Goal: Task Accomplishment & Management: Manage account settings

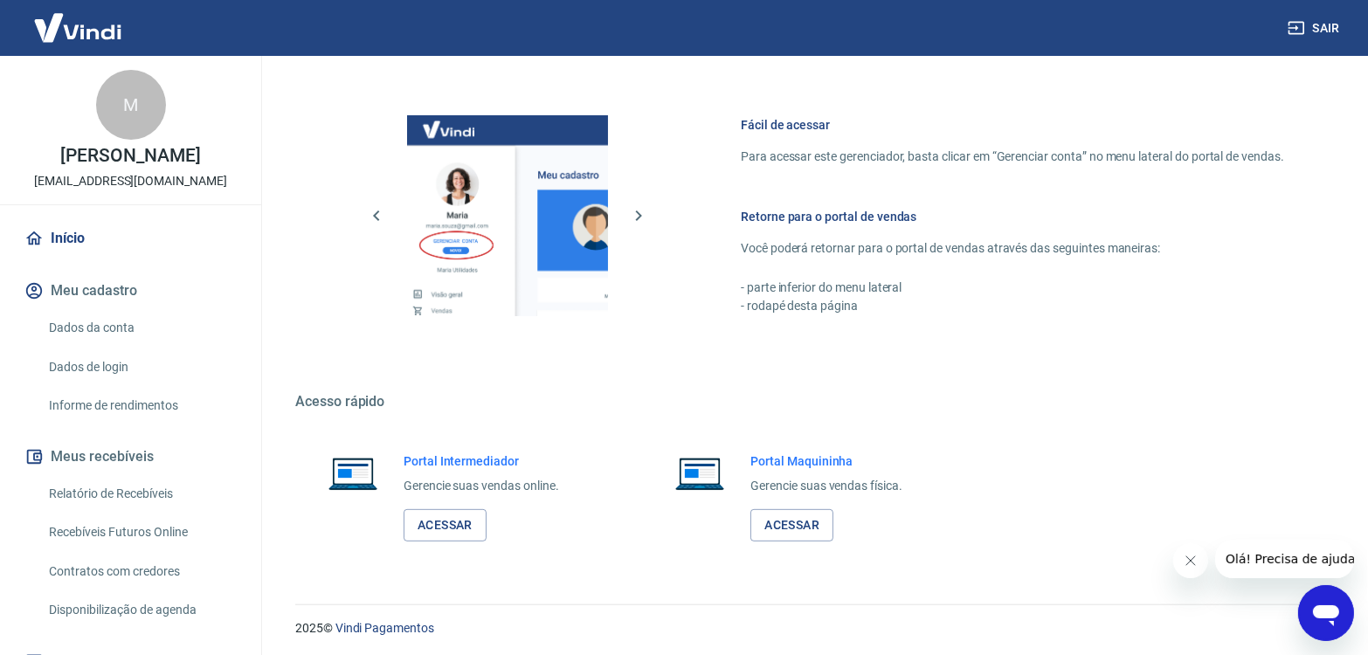
scroll to position [705, 0]
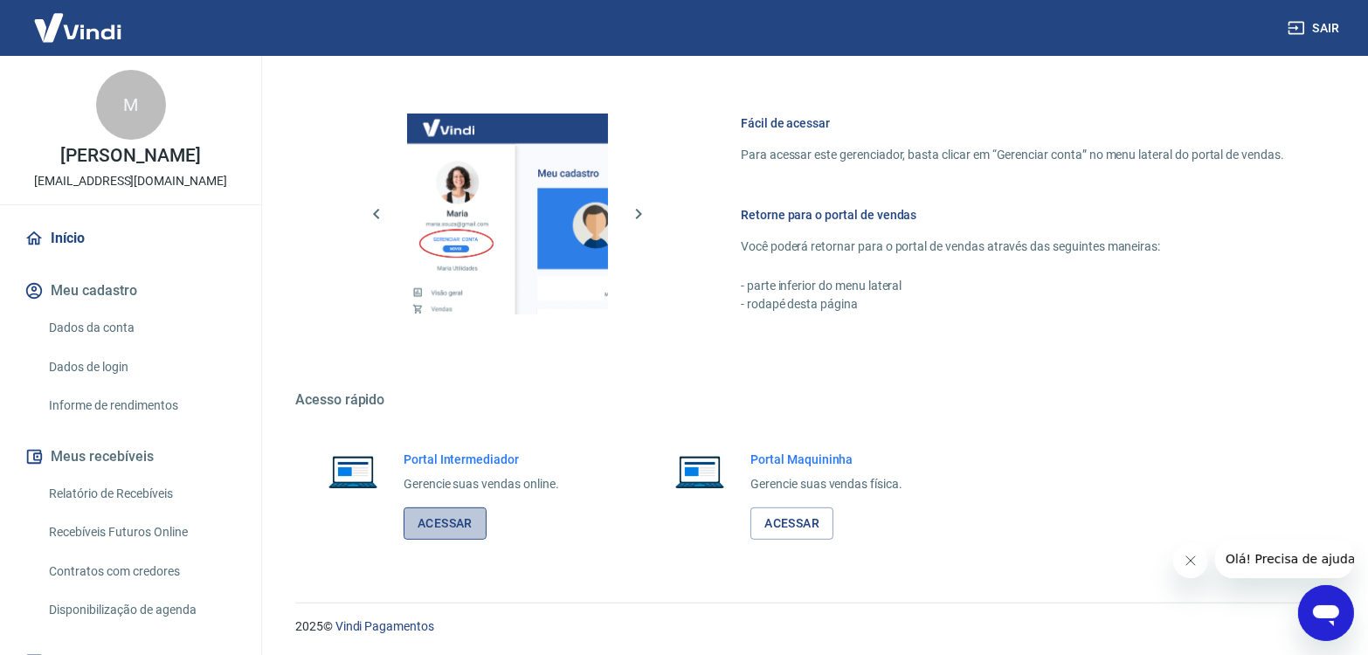
click at [442, 522] on link "Acessar" at bounding box center [445, 524] width 83 height 32
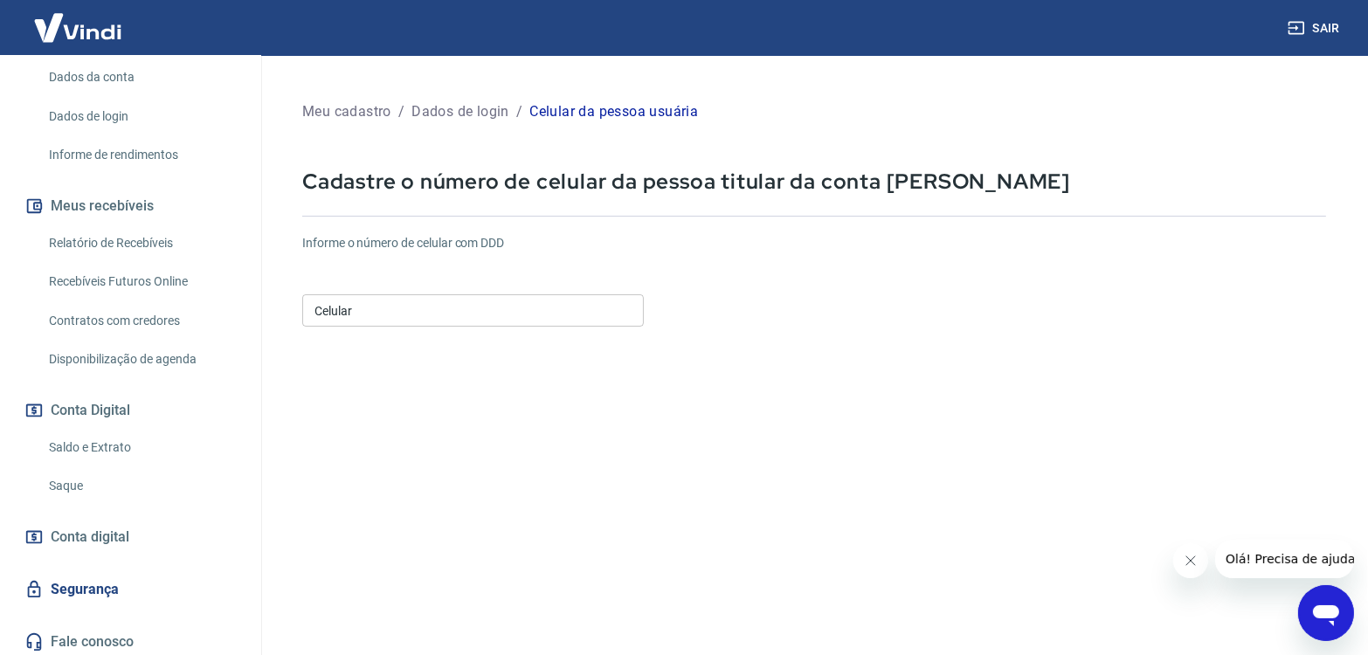
scroll to position [256, 0]
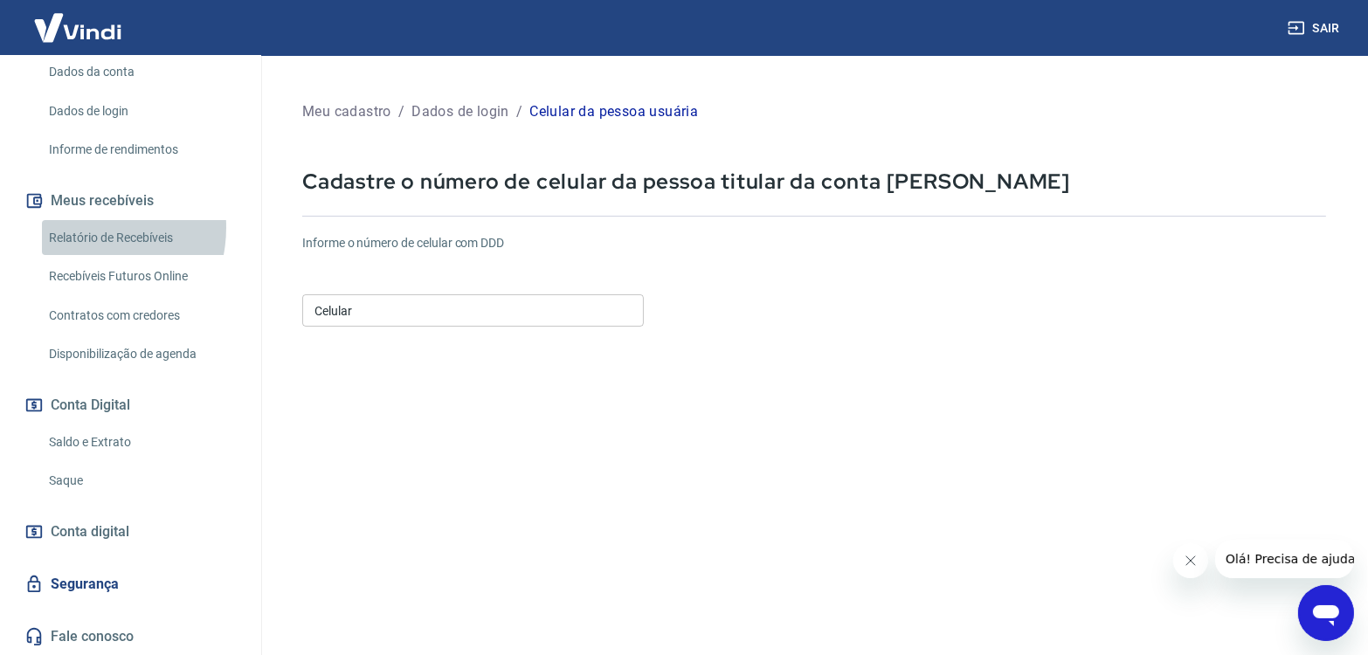
click at [86, 227] on link "Relatório de Recebíveis" at bounding box center [141, 238] width 198 height 36
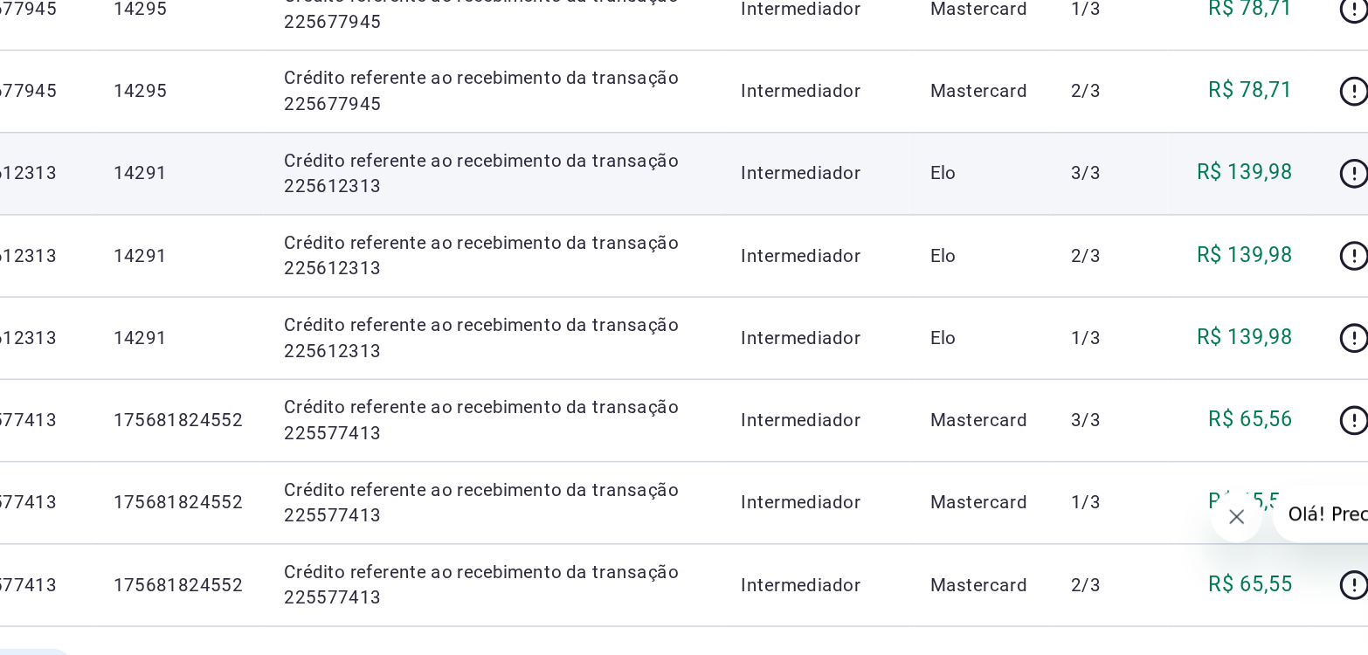
scroll to position [508, 0]
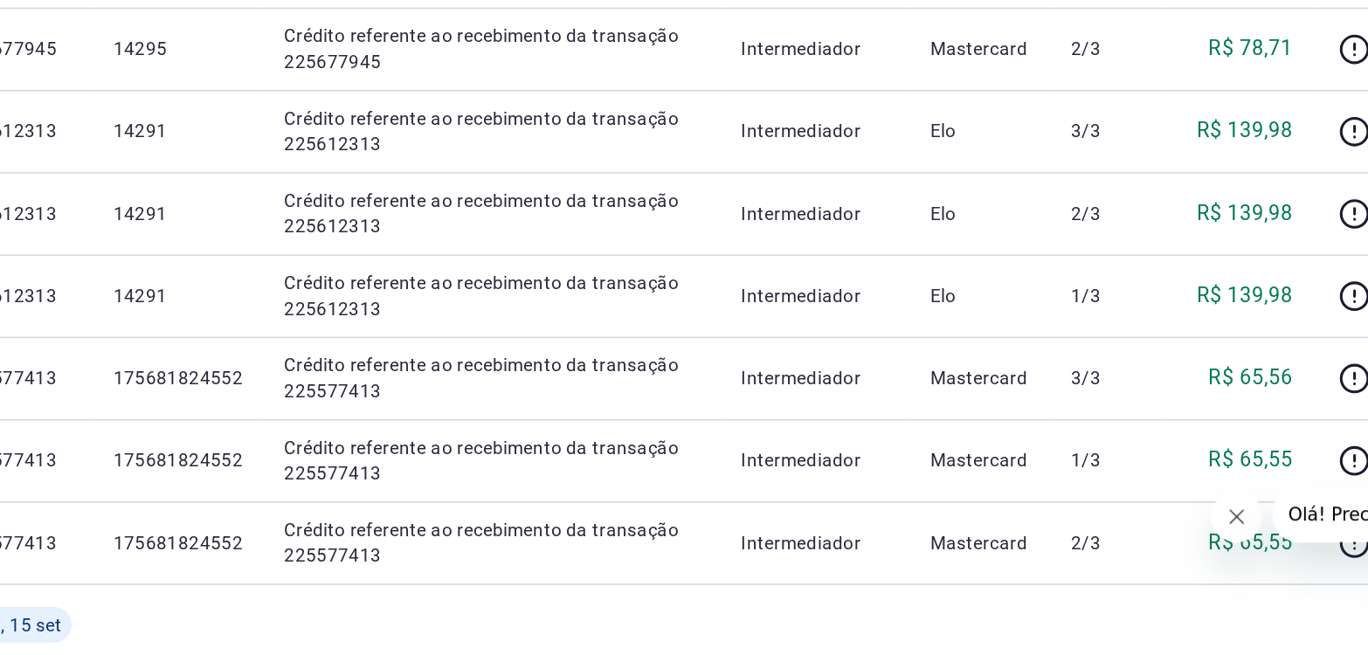
click at [1234, 508] on icon "Close message from company" at bounding box center [1228, 508] width 14 height 14
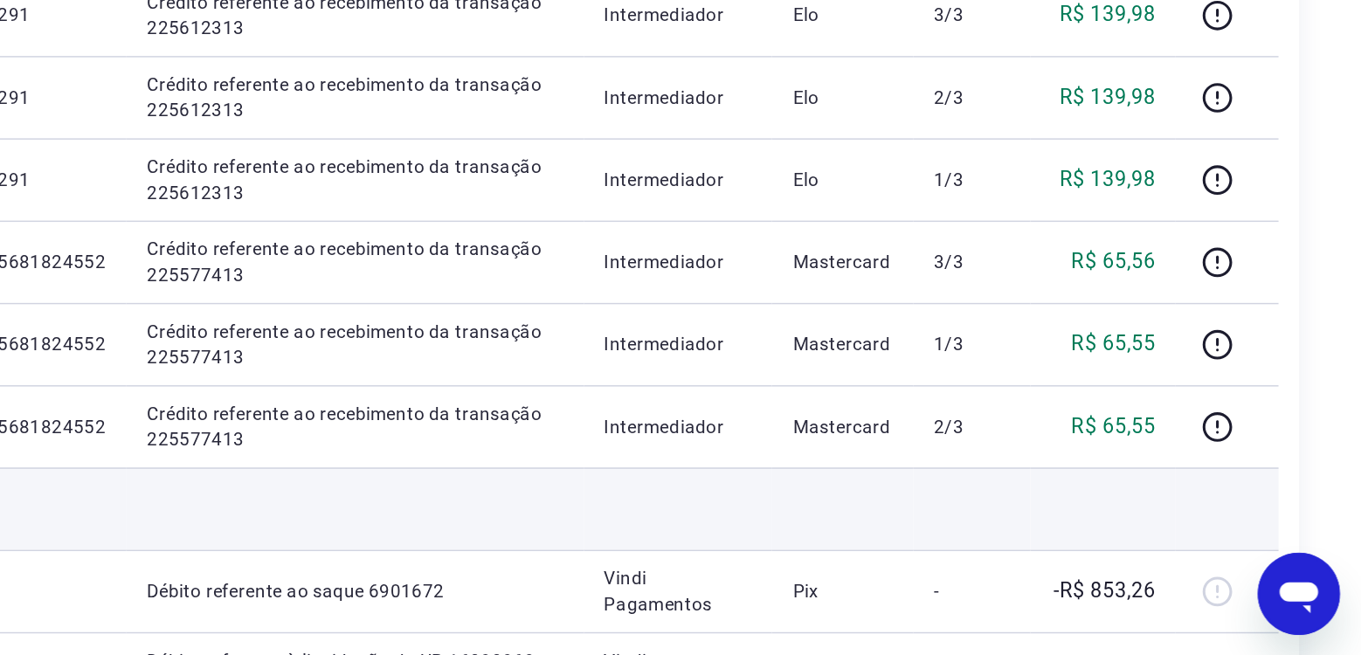
click at [1212, 535] on td at bounding box center [1193, 556] width 99 height 56
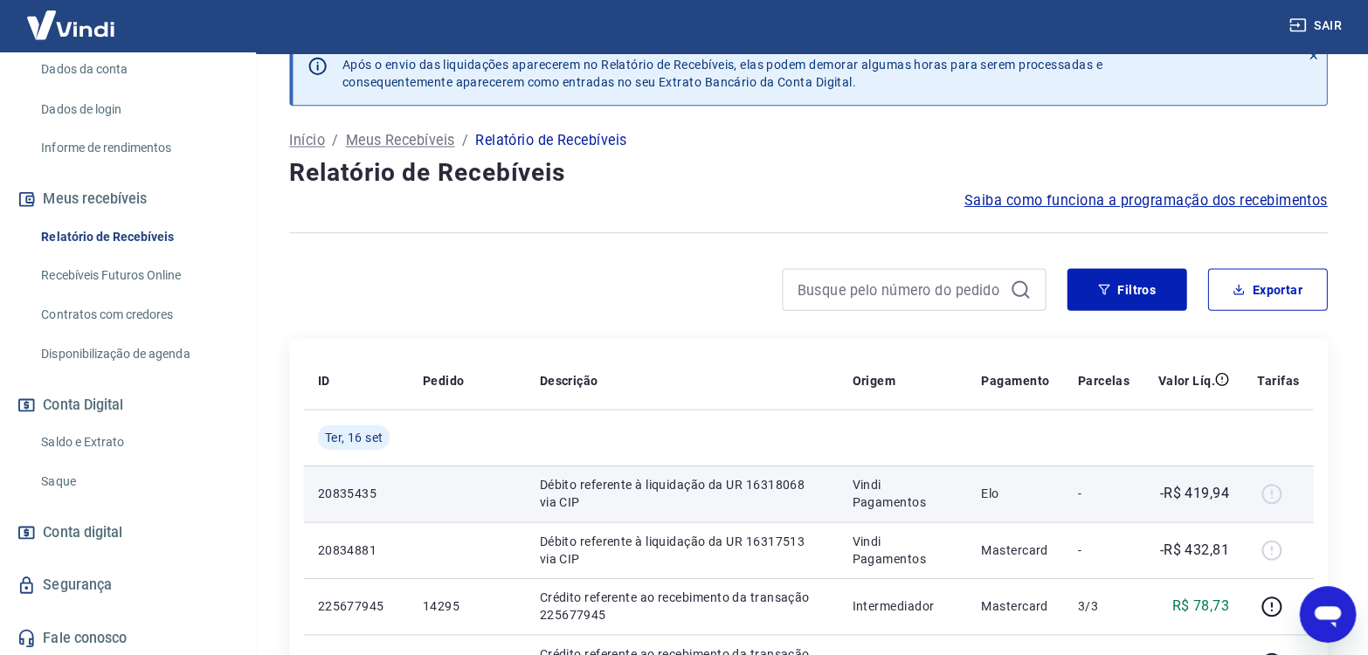
scroll to position [33, 0]
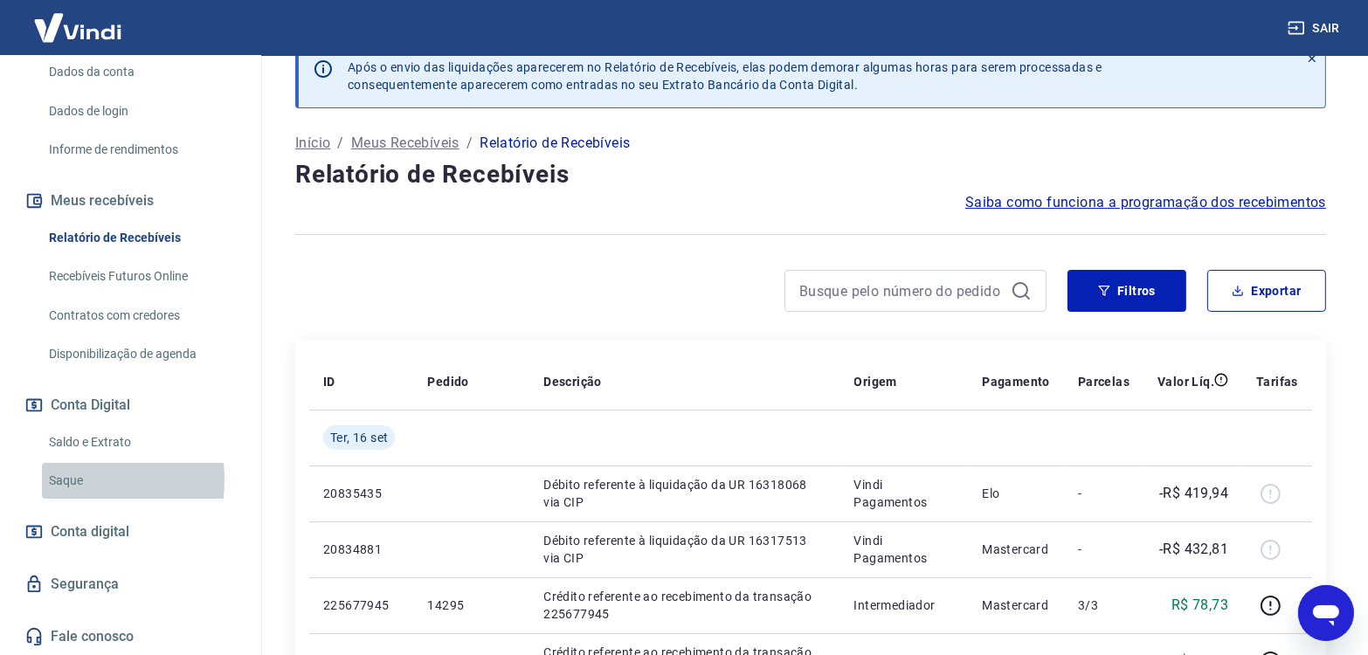
click at [50, 479] on link "Saque" at bounding box center [141, 481] width 198 height 36
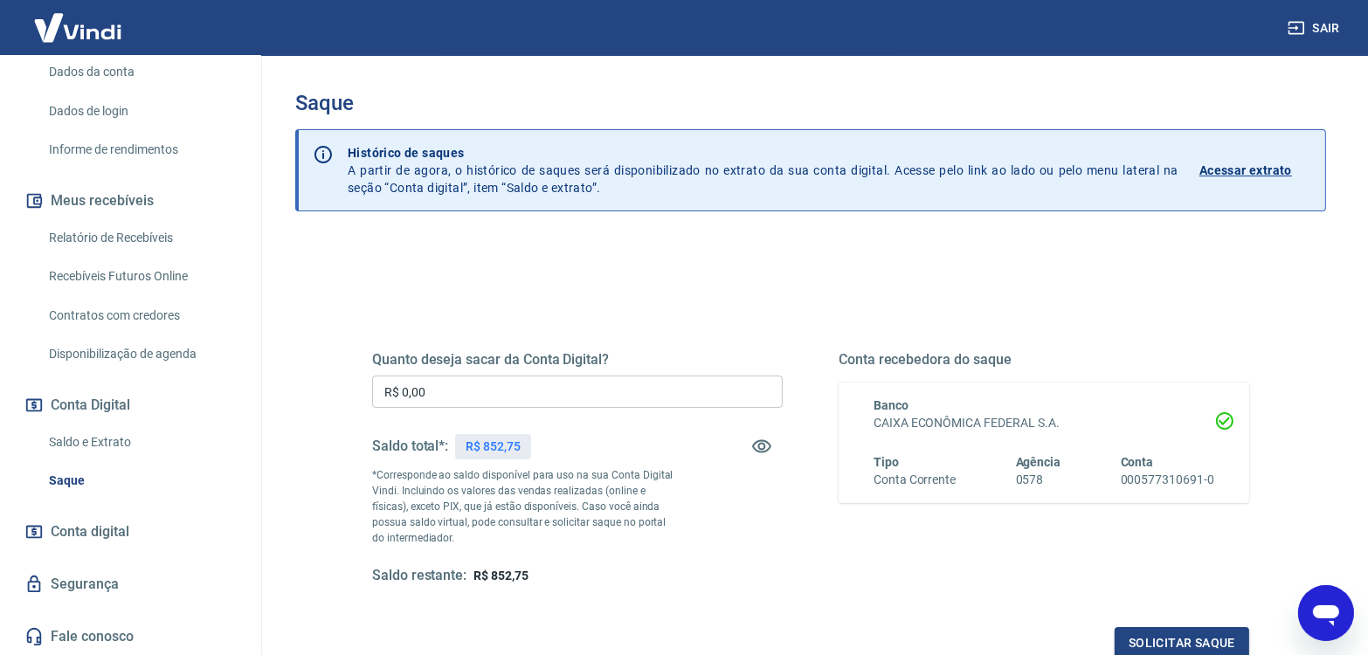
click at [1234, 171] on p "Acessar extrato" at bounding box center [1245, 170] width 93 height 17
